Goal: Ask a question

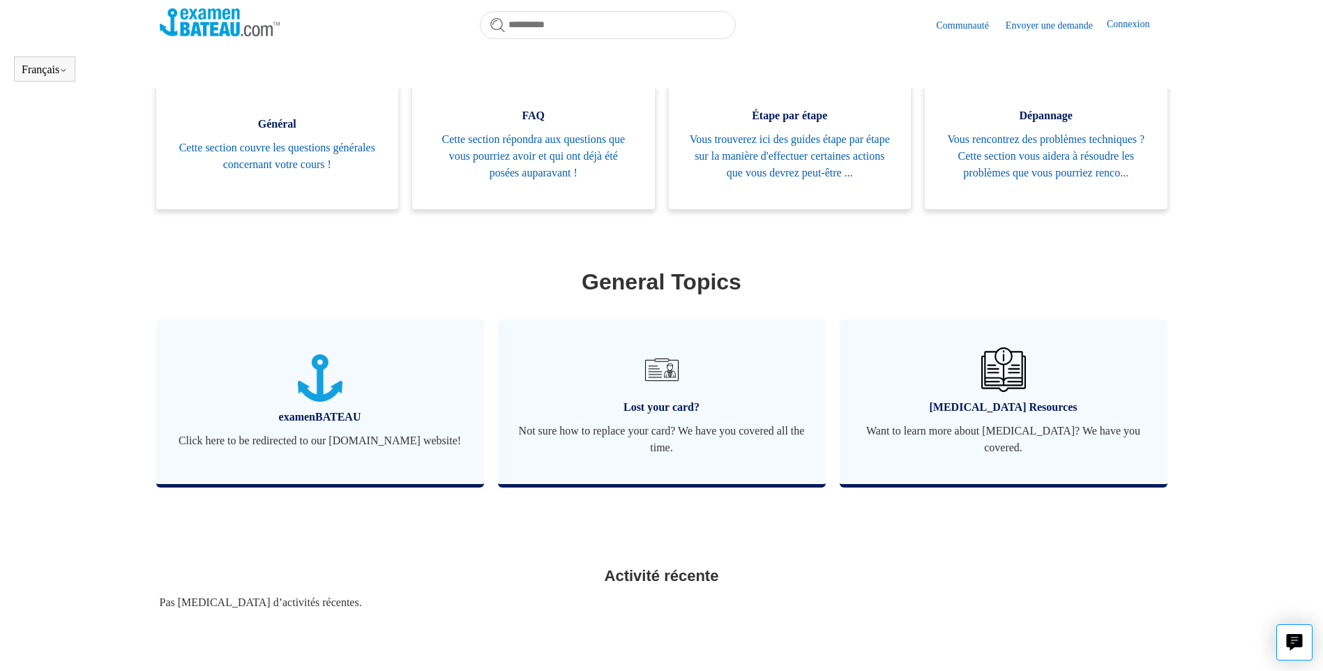
scroll to position [252, 0]
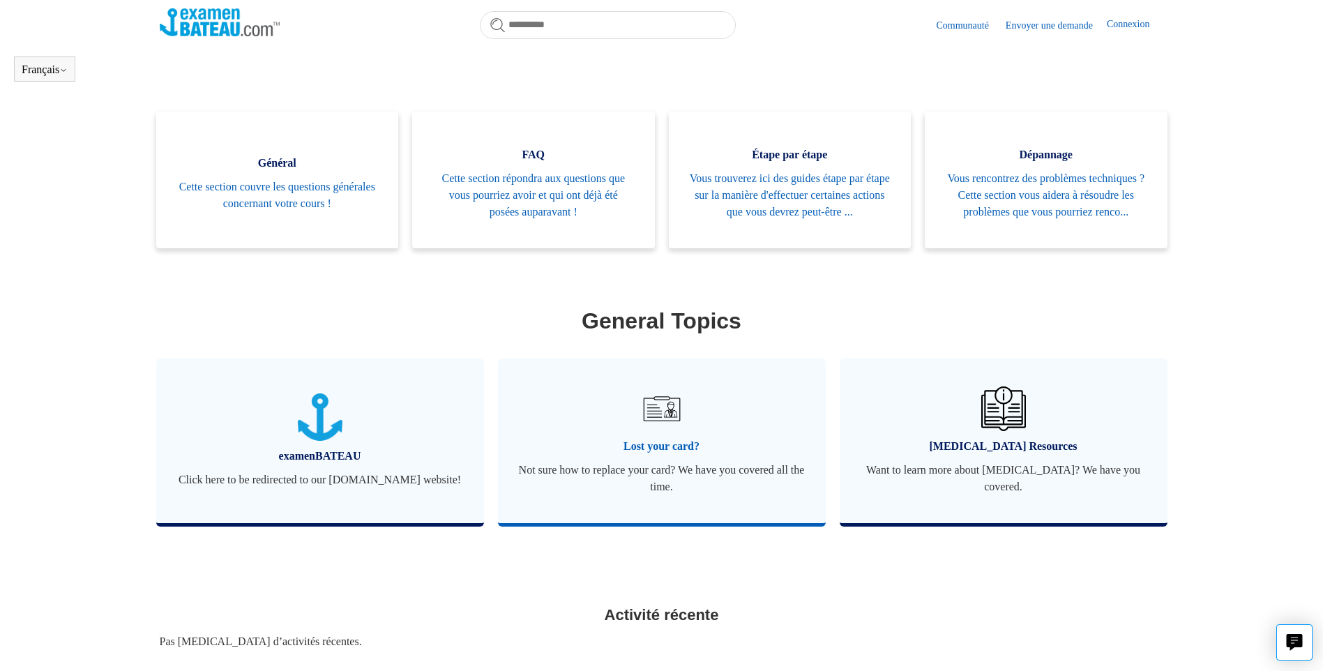
click at [649, 482] on span "Not sure how to replace your card? We have you covered all the time." at bounding box center [662, 478] width 286 height 33
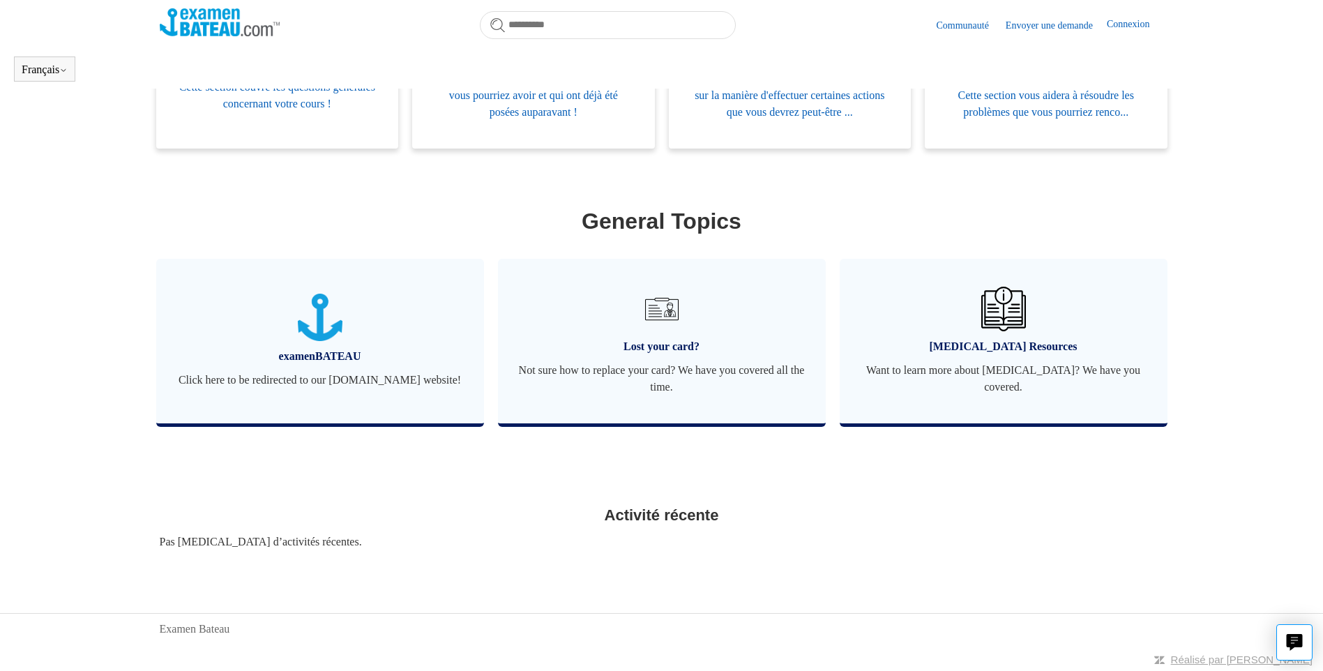
scroll to position [372, 0]
click at [684, 353] on span "Lost your card?" at bounding box center [662, 346] width 286 height 17
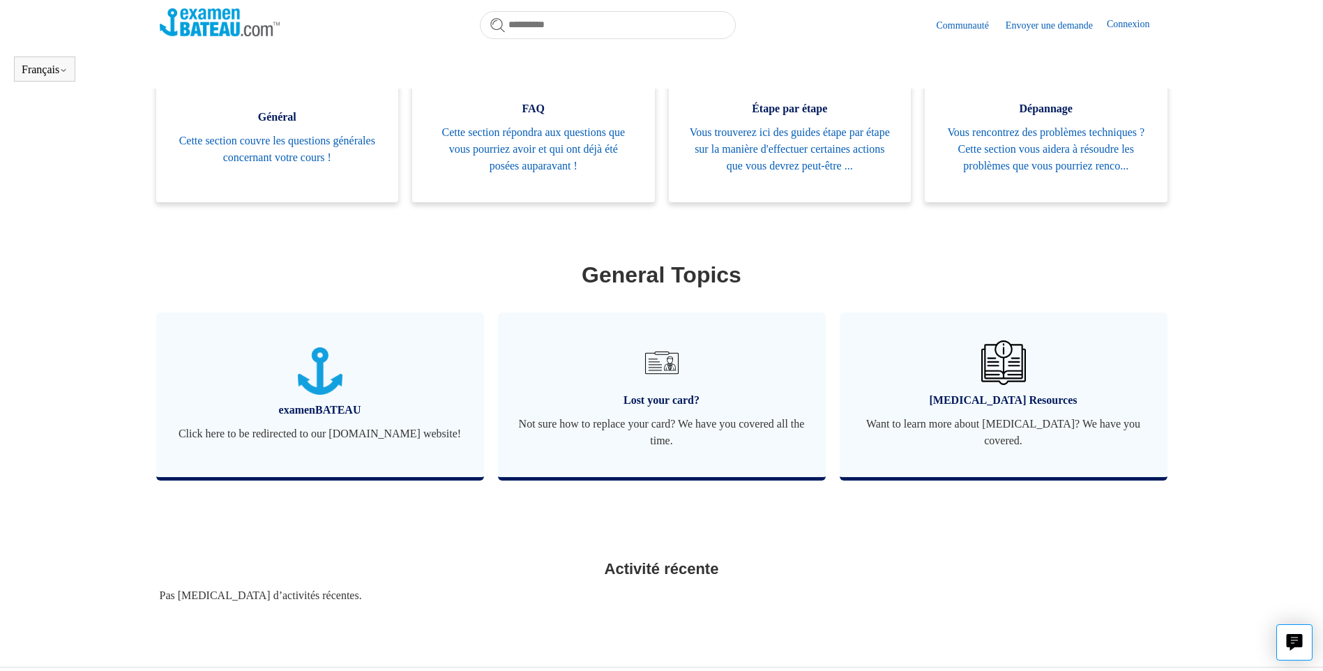
scroll to position [372, 0]
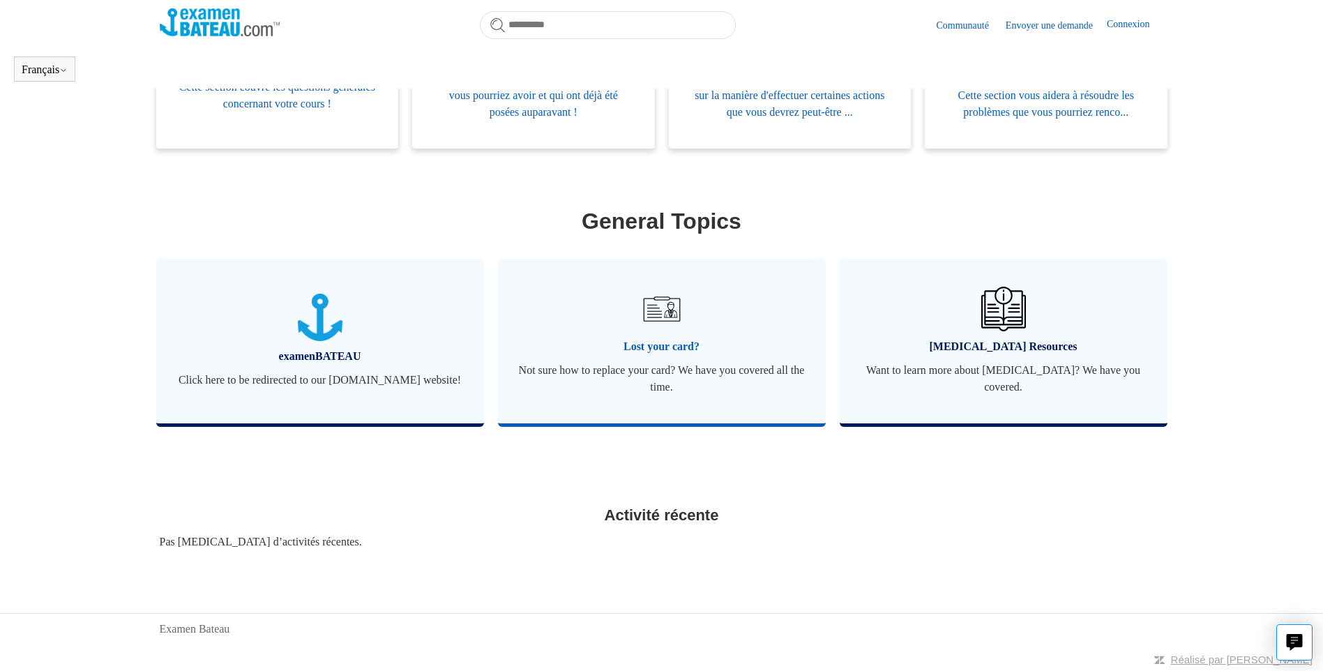
click at [679, 333] on link "Lost your card? Not sure how to replace your card? We have you covered all the …" at bounding box center [662, 341] width 328 height 165
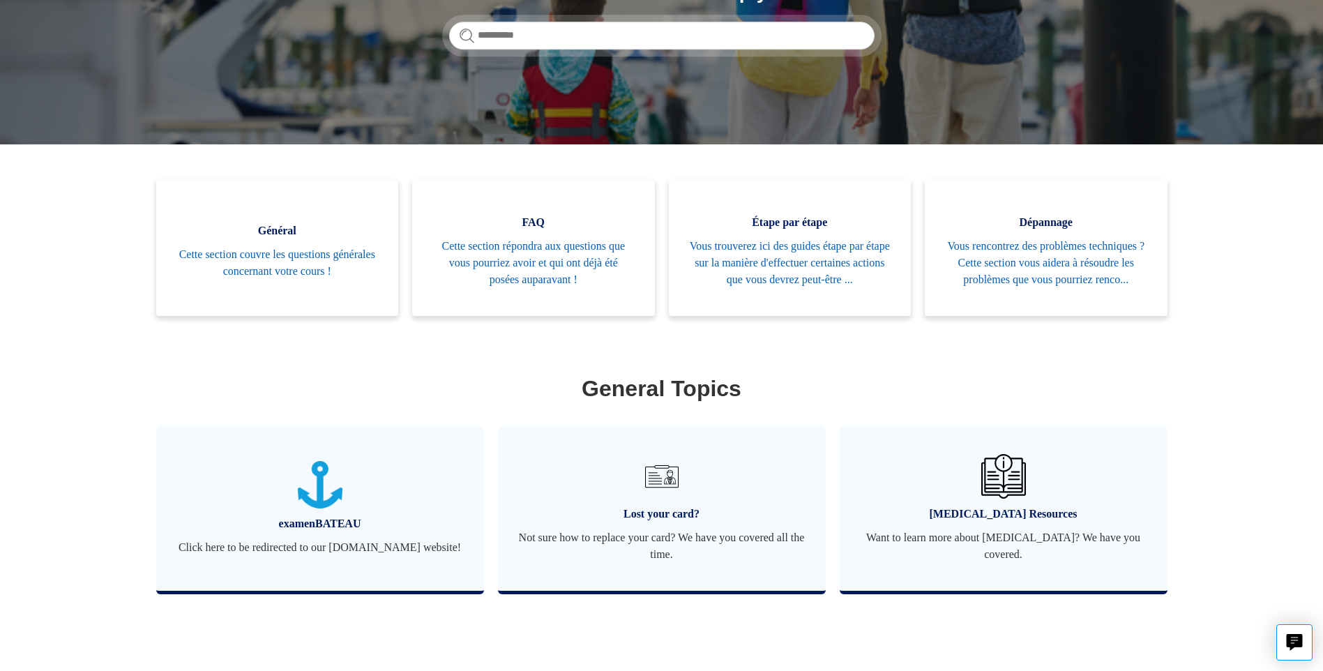
scroll to position [208, 0]
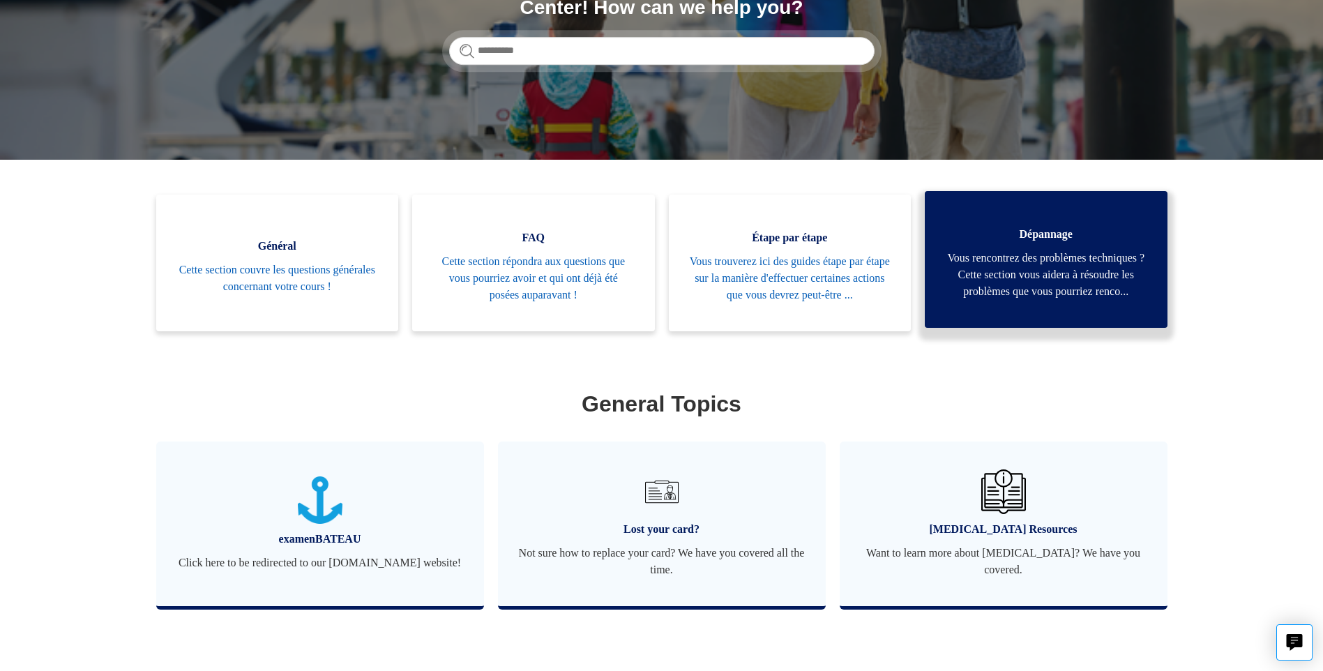
click at [1053, 286] on span "Vous rencontrez des problèmes techniques ? Cette section vous aidera à résoudre…" at bounding box center [1046, 275] width 201 height 50
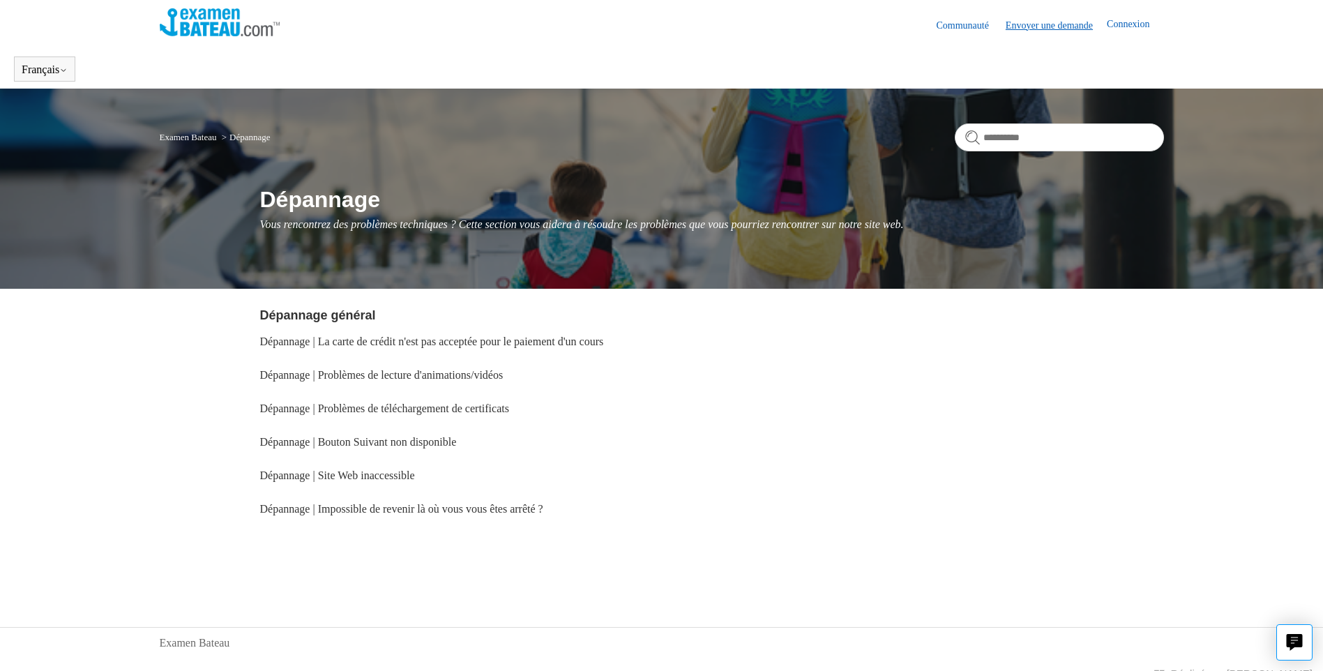
click at [1048, 30] on link "Envoyer une demande" at bounding box center [1056, 25] width 101 height 15
